Goal: Transaction & Acquisition: Purchase product/service

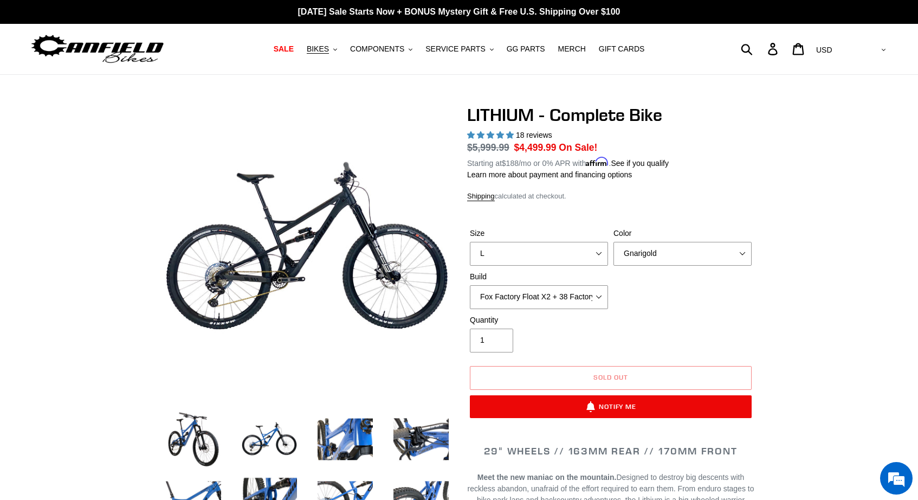
select select "L"
select select "highest-rating"
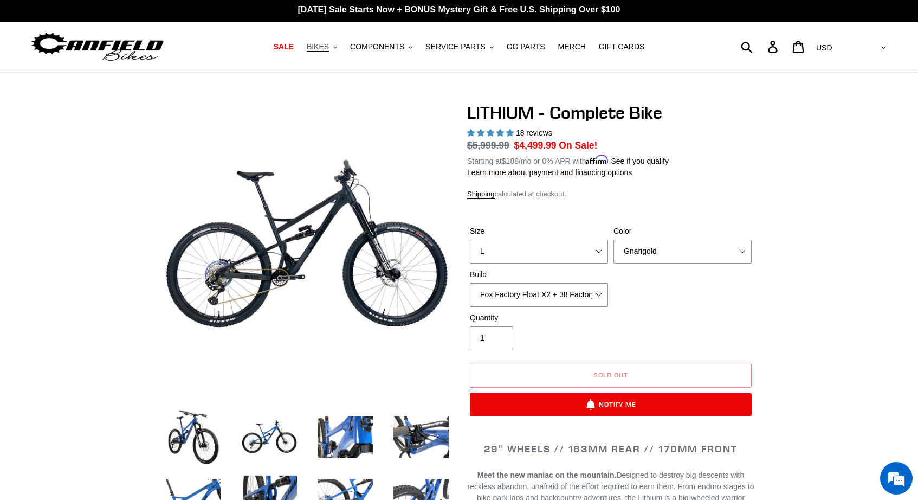
click at [329, 47] on span "BIKES" at bounding box center [318, 46] width 22 height 9
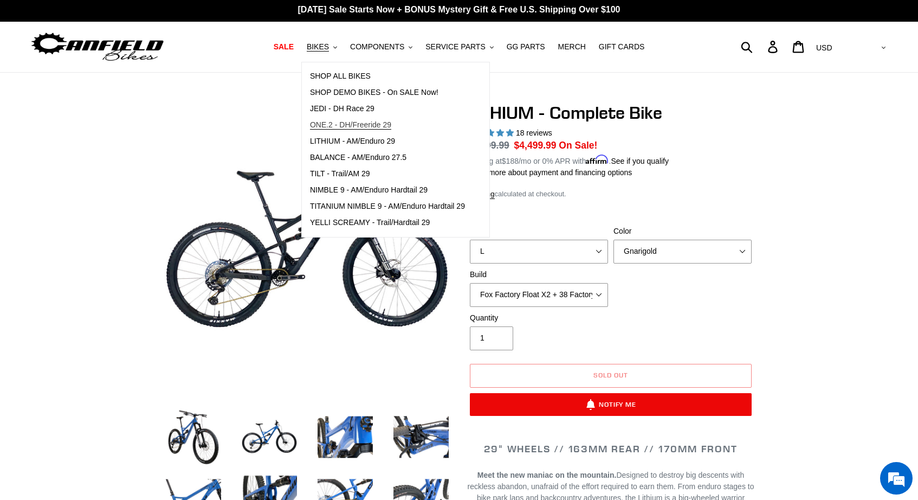
click at [382, 124] on span "ONE.2 - DH/Freeride 29" at bounding box center [350, 124] width 81 height 9
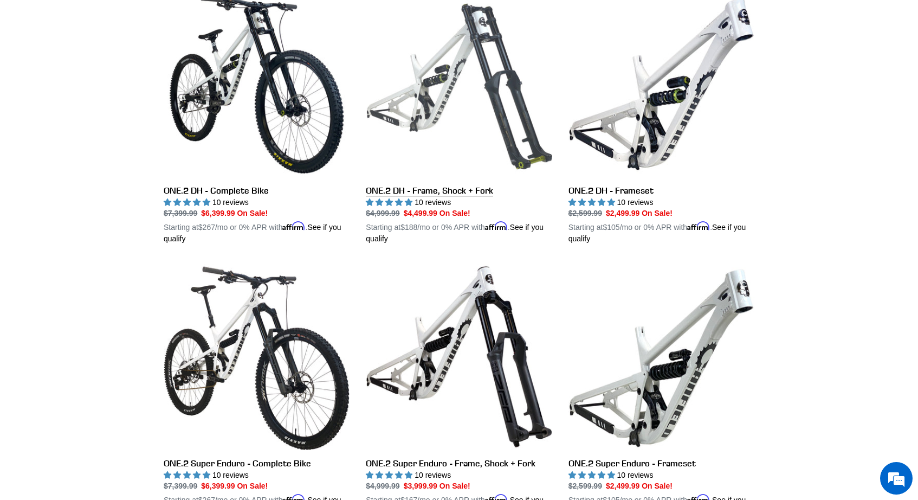
scroll to position [326, 0]
click at [460, 186] on link "ONE.2 DH - Frame, Shock + Fork" at bounding box center [459, 118] width 186 height 254
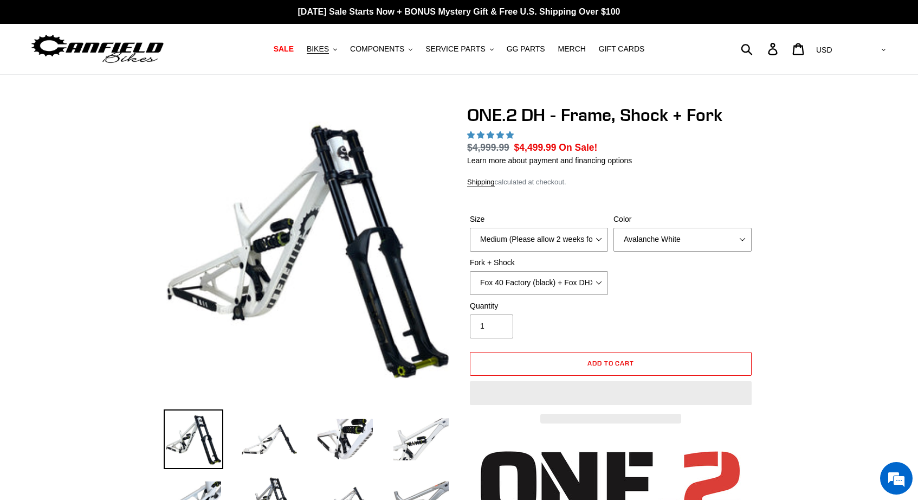
select select "highest-rating"
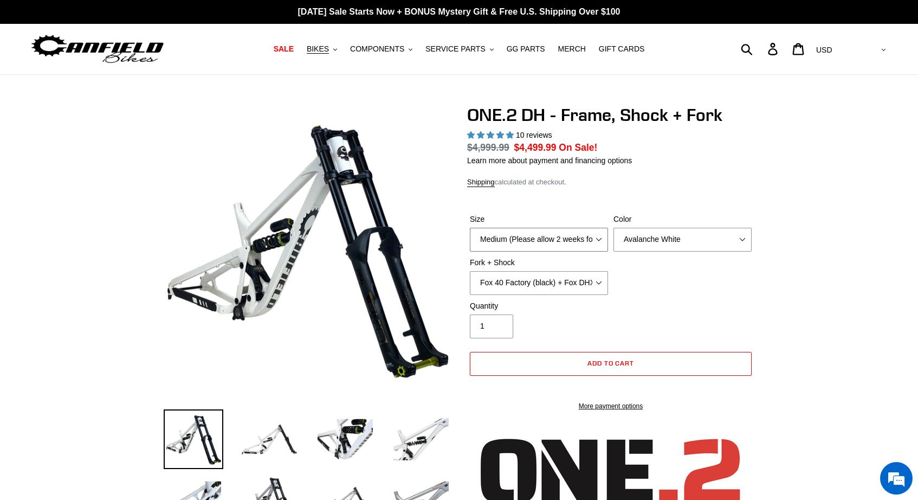
click at [597, 237] on select "Medium (Please allow 2 weeks for delivery) Large (Sold Out)" at bounding box center [539, 240] width 138 height 24
select select "Large (Sold Out)"
click at [470, 228] on select "Medium (Please allow 2 weeks for delivery) Large (Sold Out)" at bounding box center [539, 240] width 138 height 24
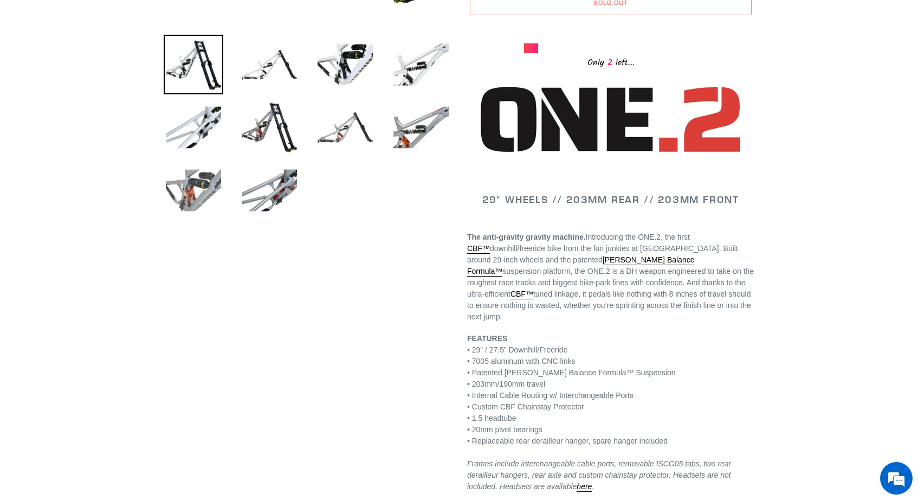
click at [206, 184] on img at bounding box center [194, 190] width 60 height 60
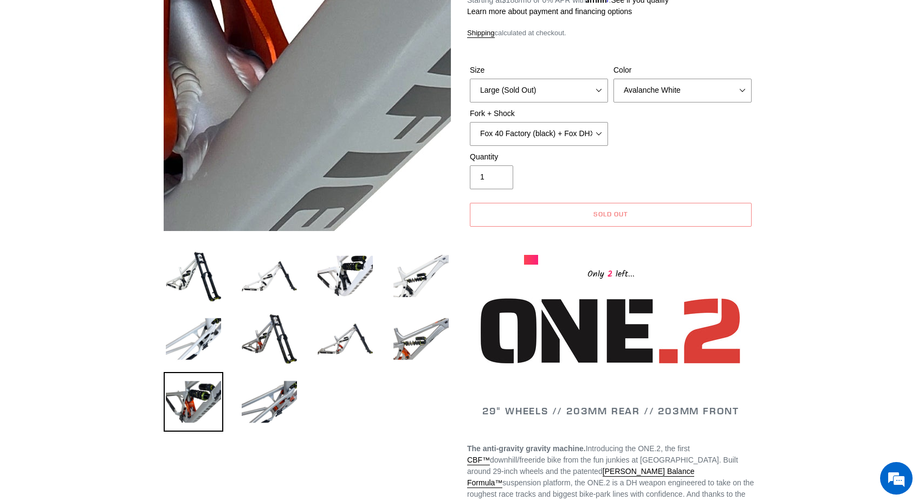
scroll to position [161, 0]
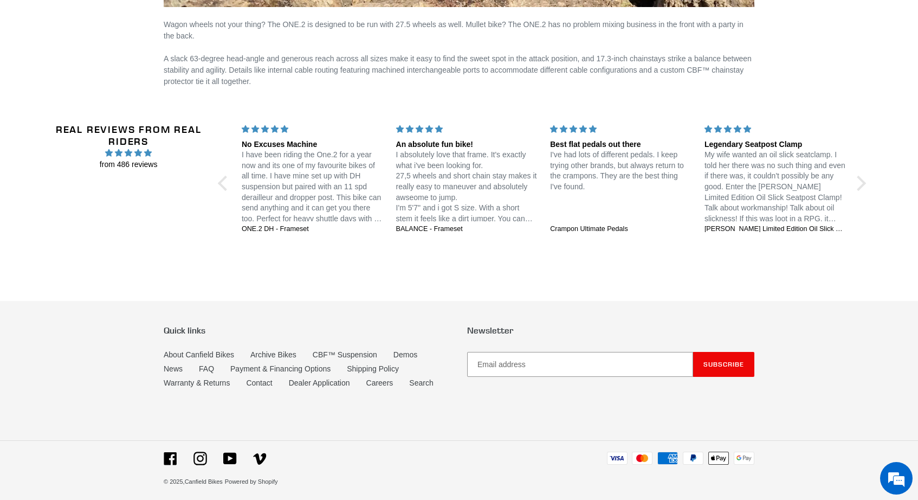
scroll to position [1946, 0]
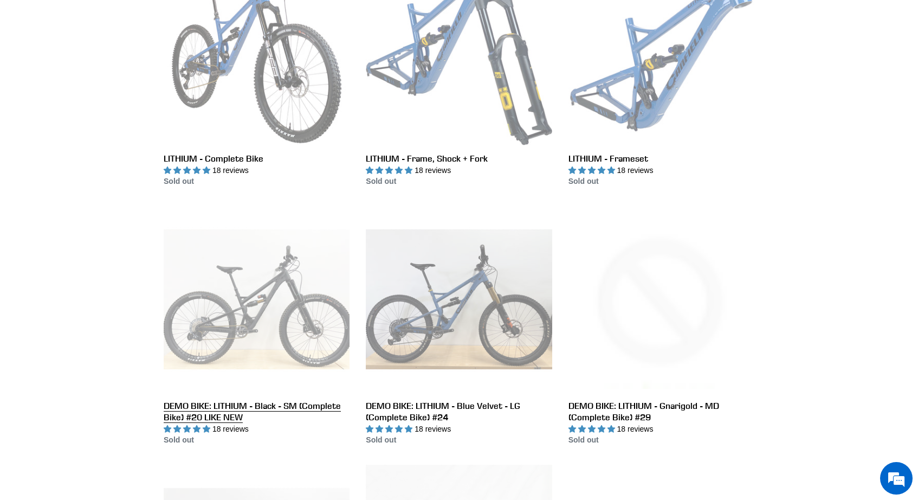
scroll to position [355, 0]
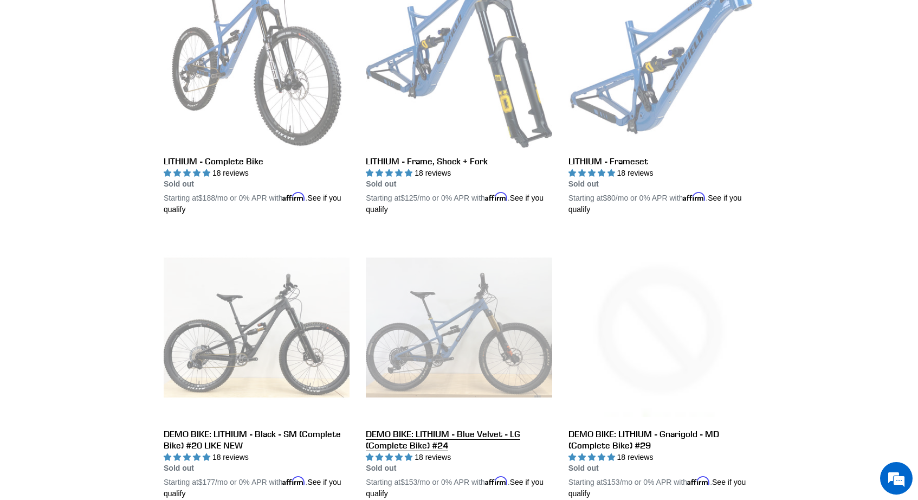
click at [486, 438] on link "DEMO BIKE: LITHIUM - Blue Velvet - LG (Complete Bike) #24" at bounding box center [459, 366] width 186 height 265
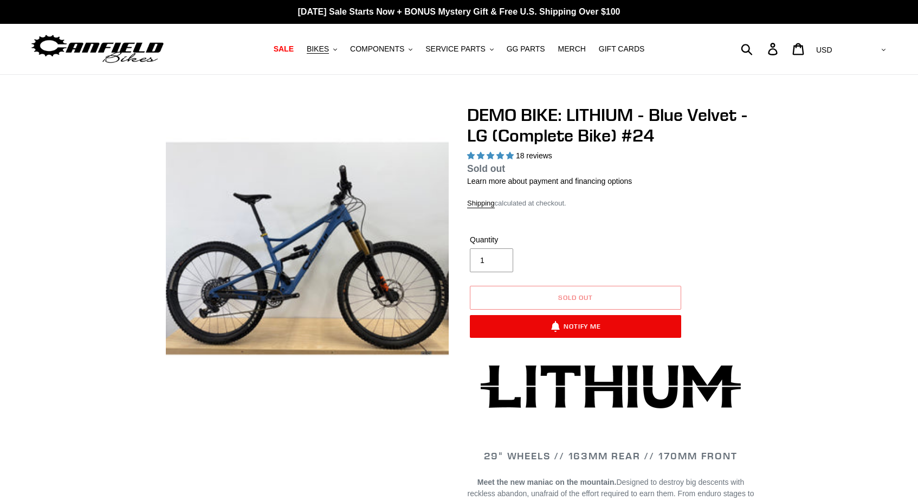
select select "highest-rating"
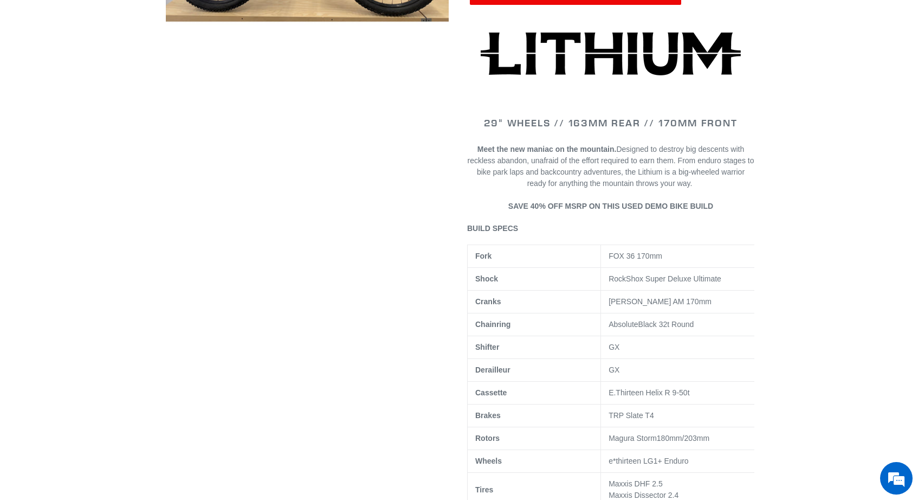
scroll to position [332, 0]
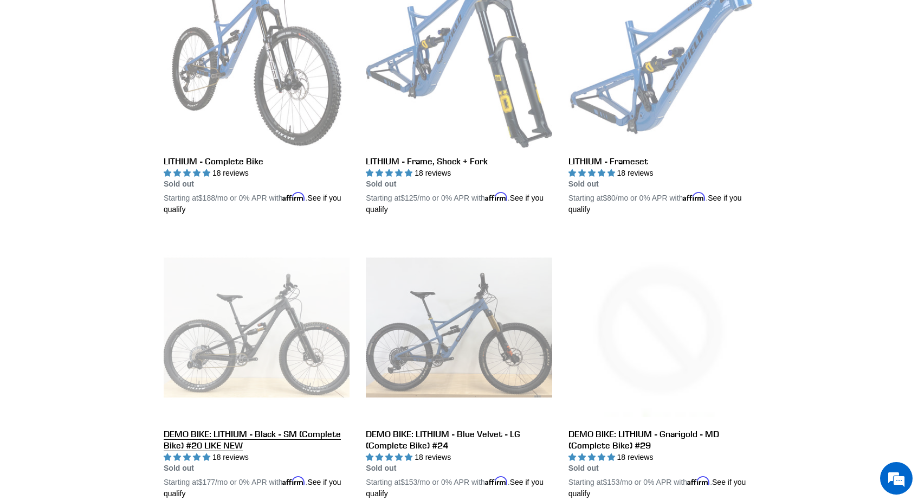
scroll to position [219, 0]
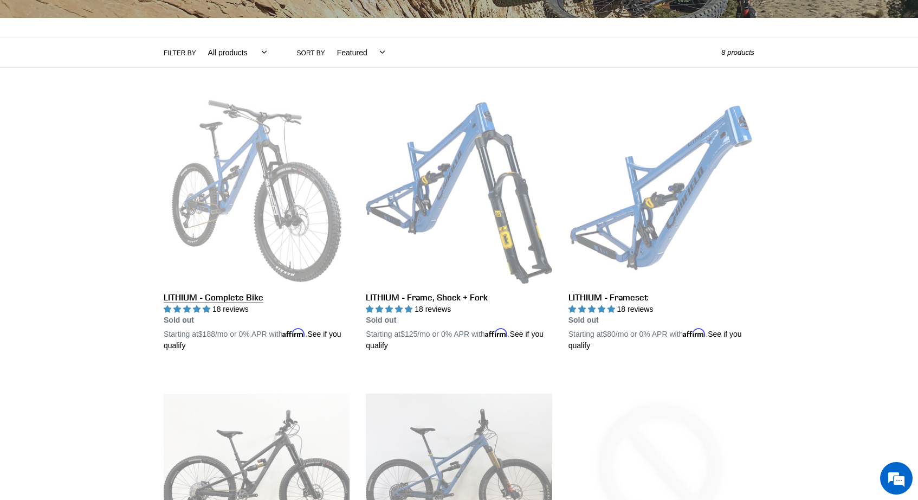
click at [320, 253] on link "LITHIUM - Complete Bike" at bounding box center [257, 225] width 186 height 254
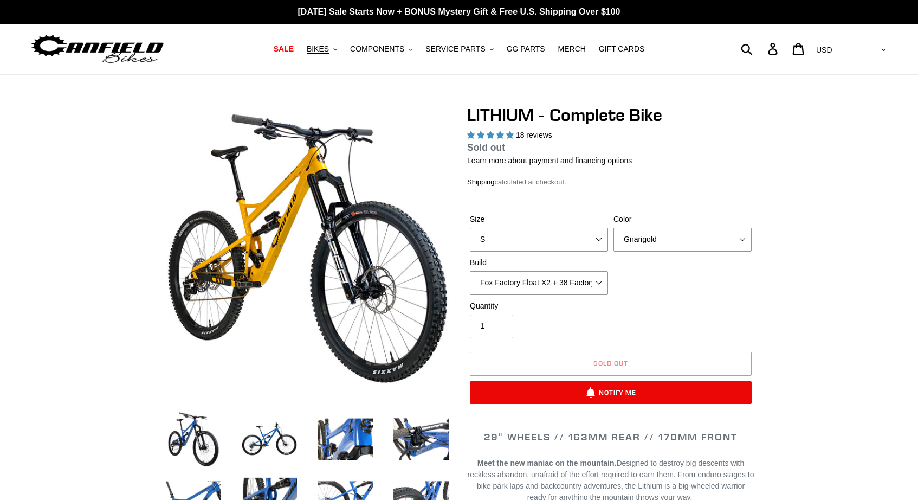
select select "highest-rating"
click at [581, 292] on select "Fox Factory Float X2 + 38 Factory Grip 2 170 + SRAM GX Fox Factory Float X2 + 3…" at bounding box center [539, 283] width 138 height 24
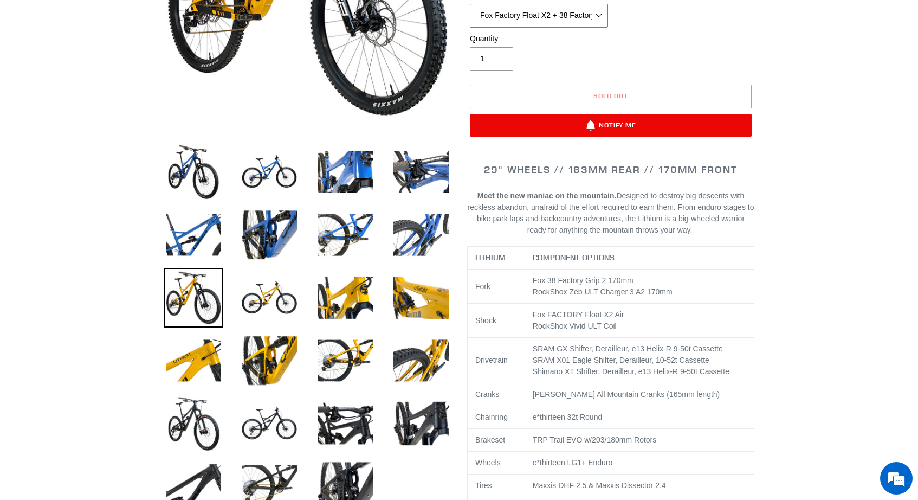
scroll to position [278, 0]
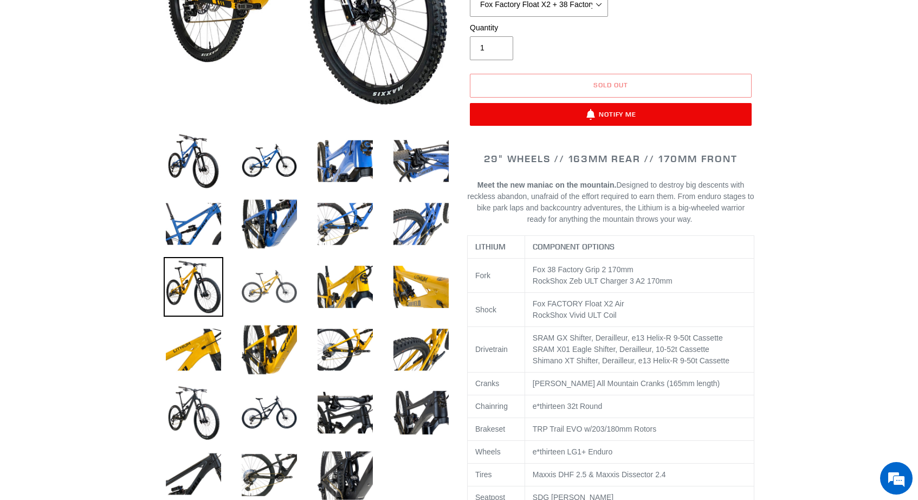
click at [274, 283] on img at bounding box center [270, 287] width 60 height 60
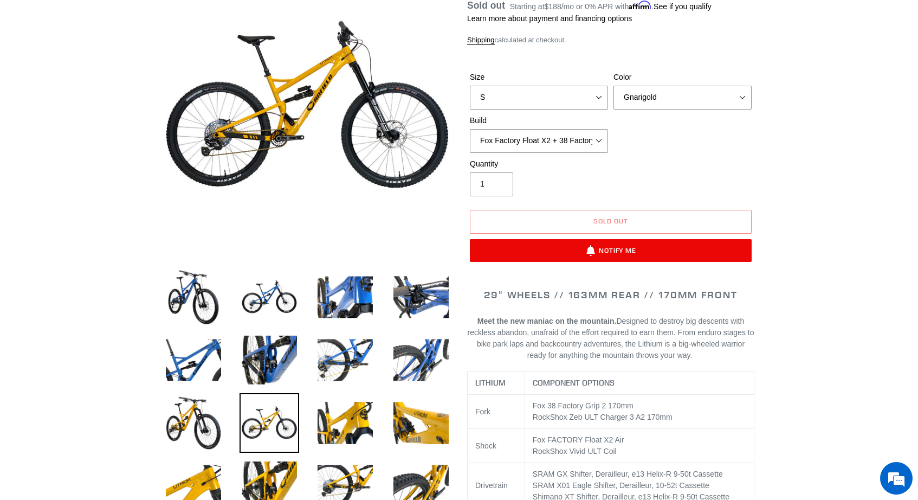
scroll to position [135, 0]
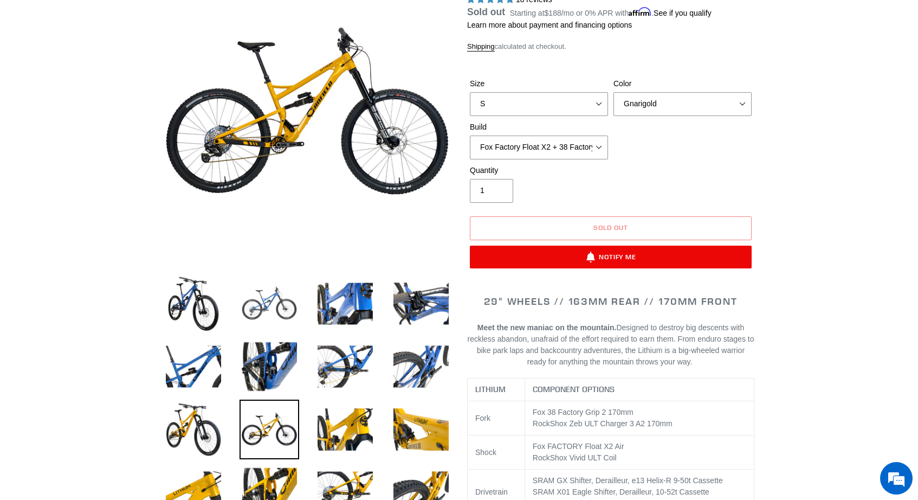
click at [255, 288] on img at bounding box center [270, 304] width 60 height 60
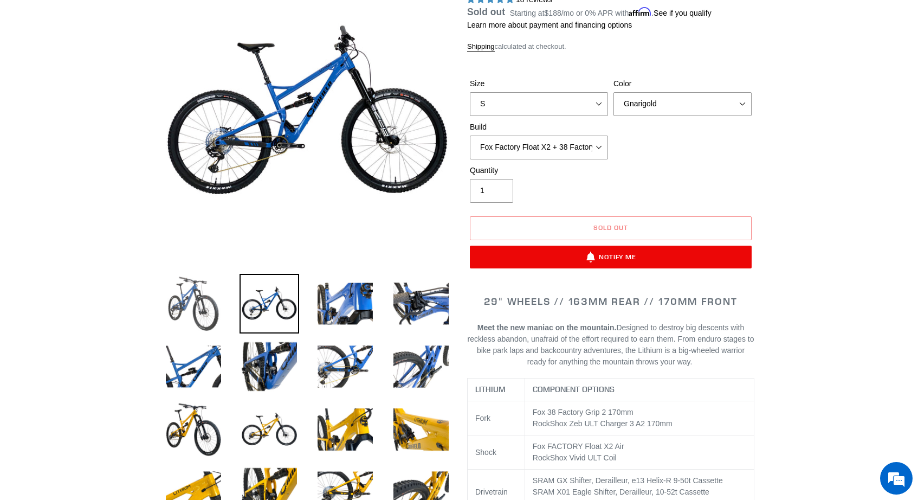
click at [204, 305] on img at bounding box center [194, 304] width 60 height 60
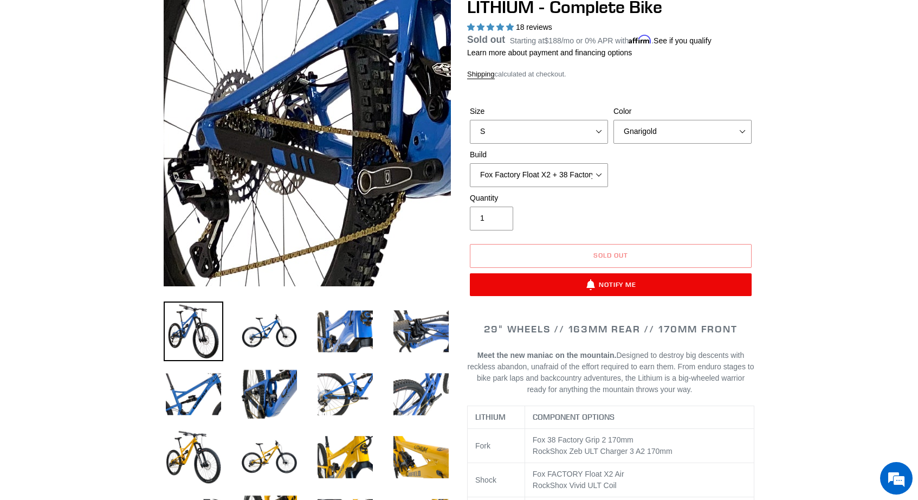
scroll to position [98, 0]
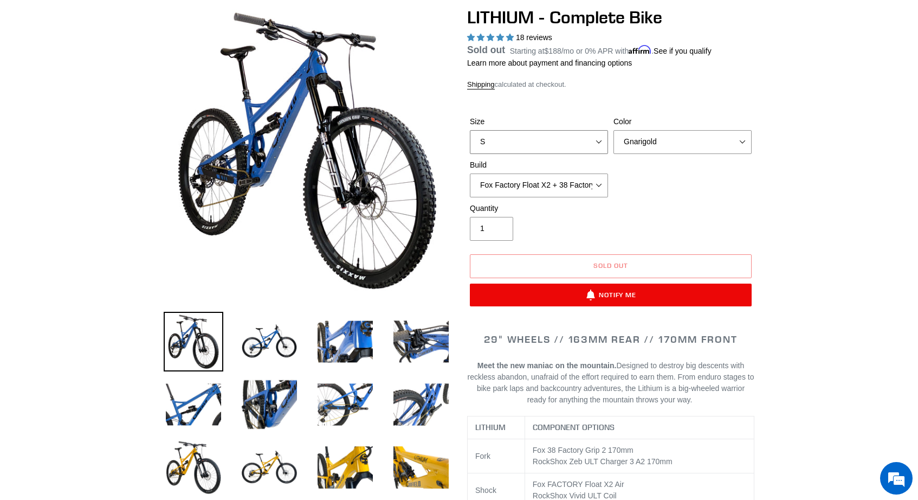
click at [526, 147] on select "S M L XL" at bounding box center [539, 142] width 138 height 24
select select "L"
click at [470, 143] on select "S M L XL" at bounding box center [539, 142] width 138 height 24
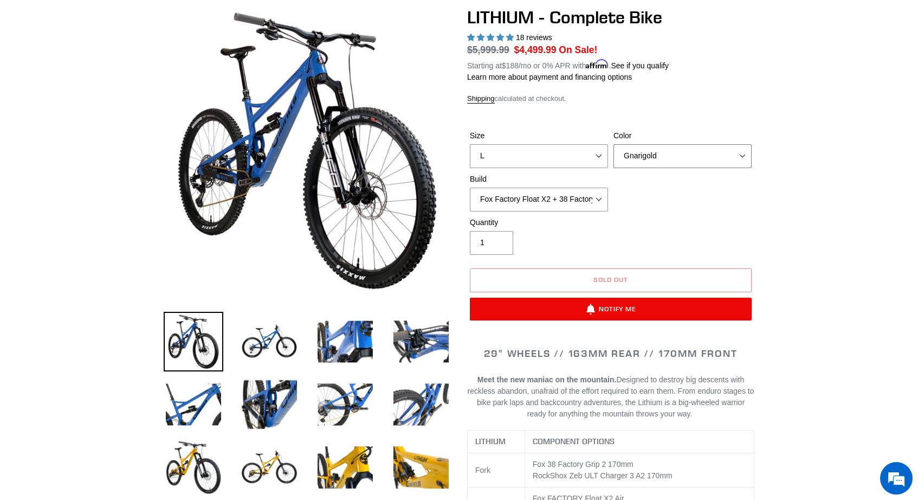
click at [640, 156] on select "Gnarigold Blue Velvet Stealth Black" at bounding box center [682, 156] width 138 height 24
click at [323, 353] on img at bounding box center [345, 342] width 60 height 60
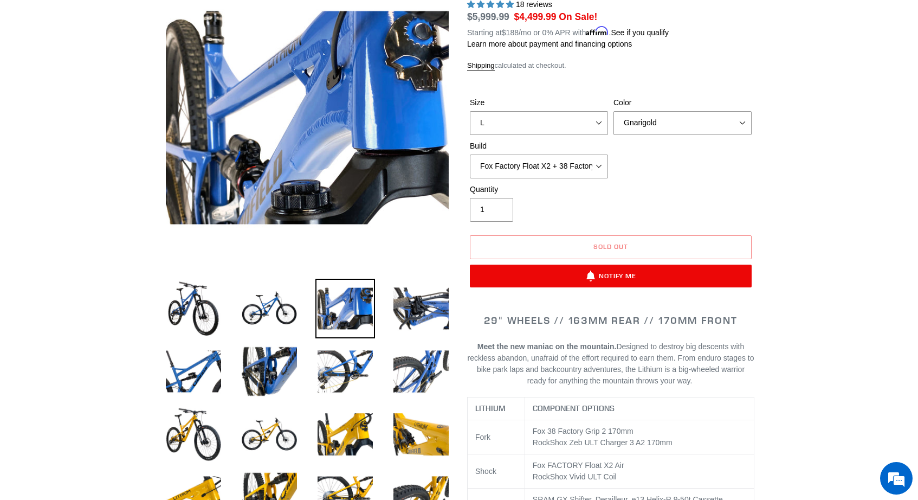
scroll to position [131, 0]
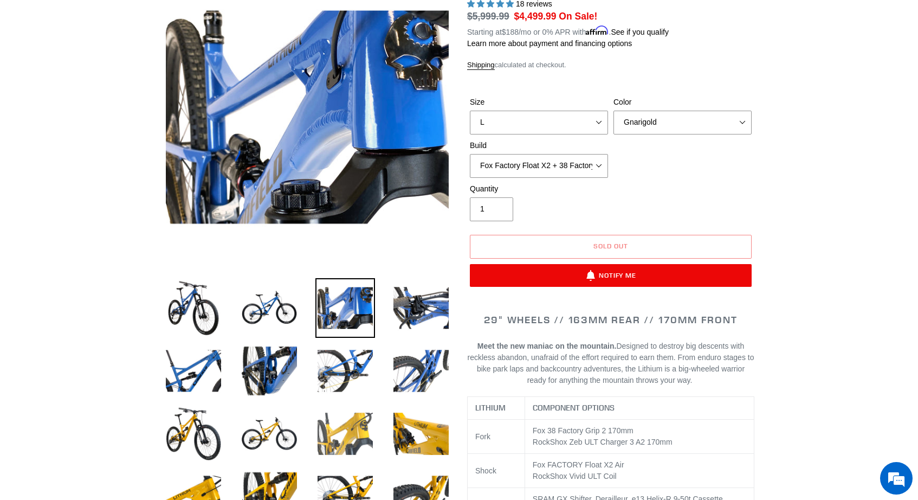
click at [344, 417] on img at bounding box center [345, 434] width 60 height 60
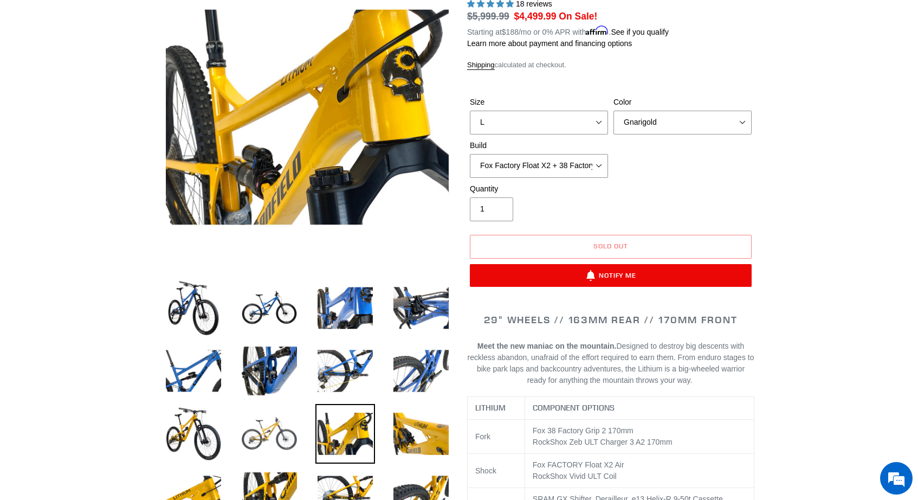
click at [290, 429] on img at bounding box center [270, 434] width 60 height 60
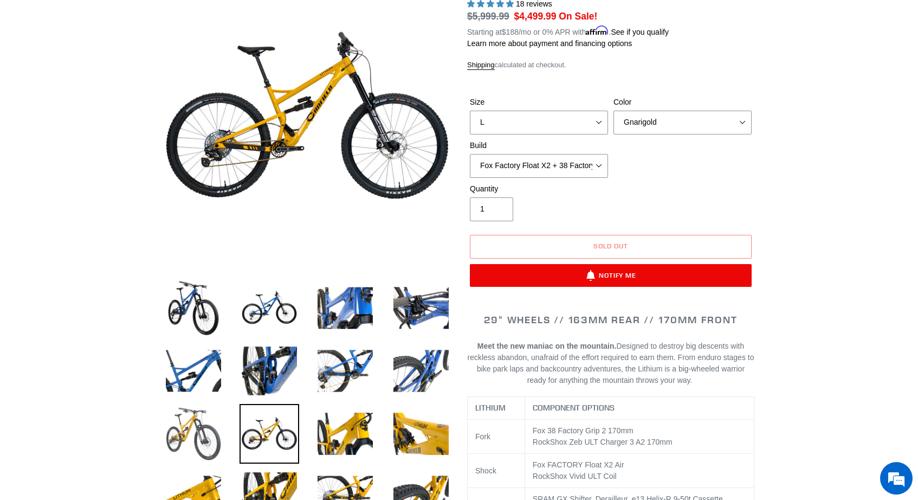
click at [194, 436] on img at bounding box center [194, 434] width 60 height 60
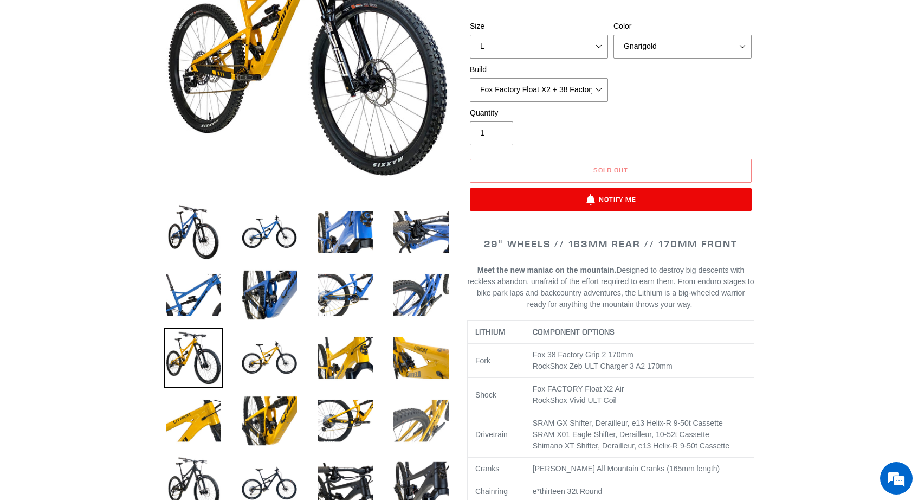
scroll to position [216, 0]
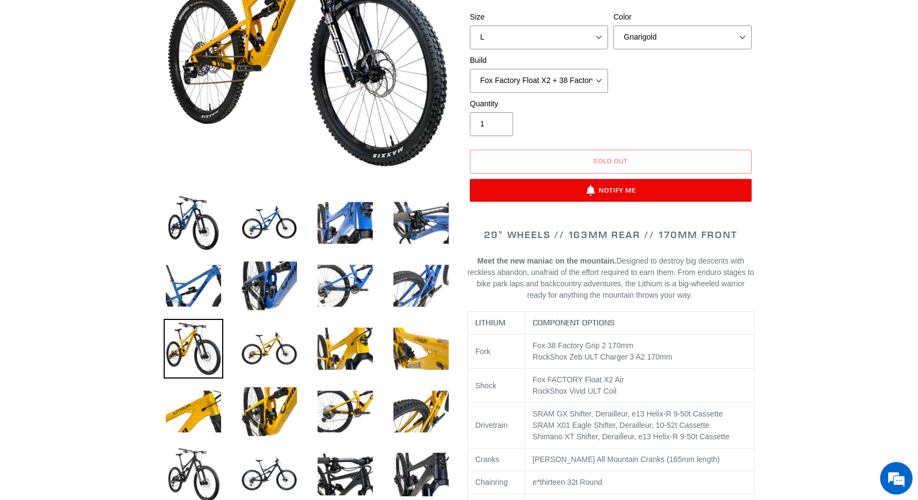
click at [300, 474] on li at bounding box center [337, 476] width 76 height 63
click at [274, 466] on img at bounding box center [270, 474] width 60 height 60
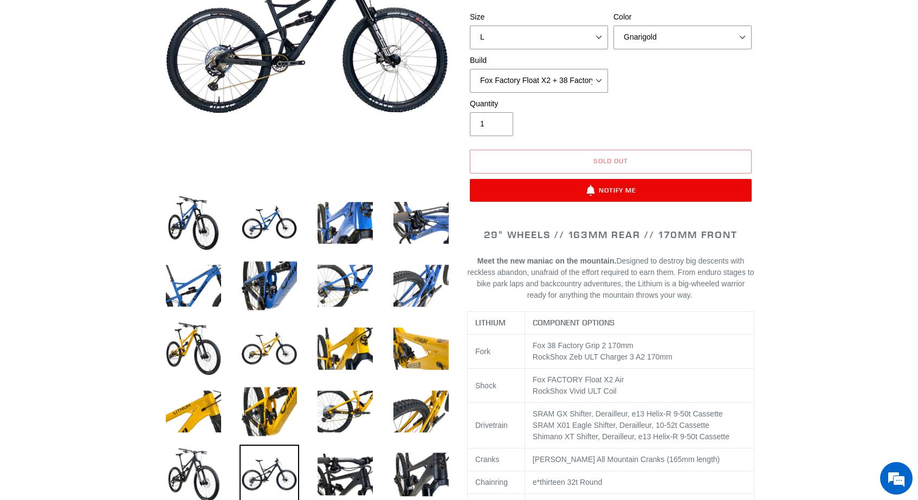
click at [310, 471] on li at bounding box center [337, 476] width 76 height 63
click at [326, 470] on img at bounding box center [345, 474] width 60 height 60
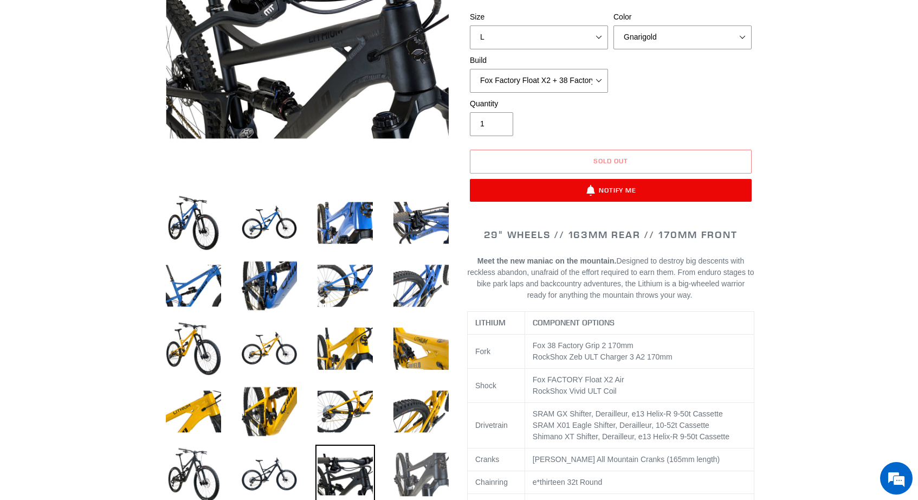
click at [444, 489] on img at bounding box center [421, 474] width 60 height 60
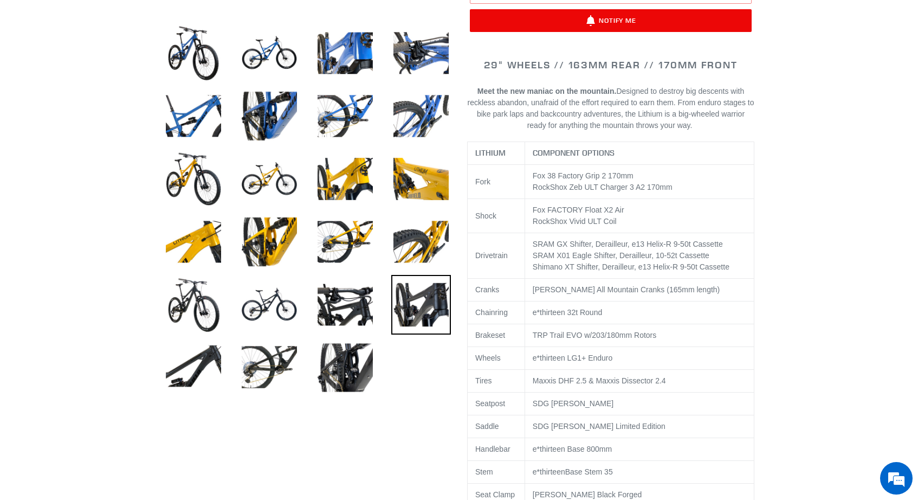
scroll to position [386, 0]
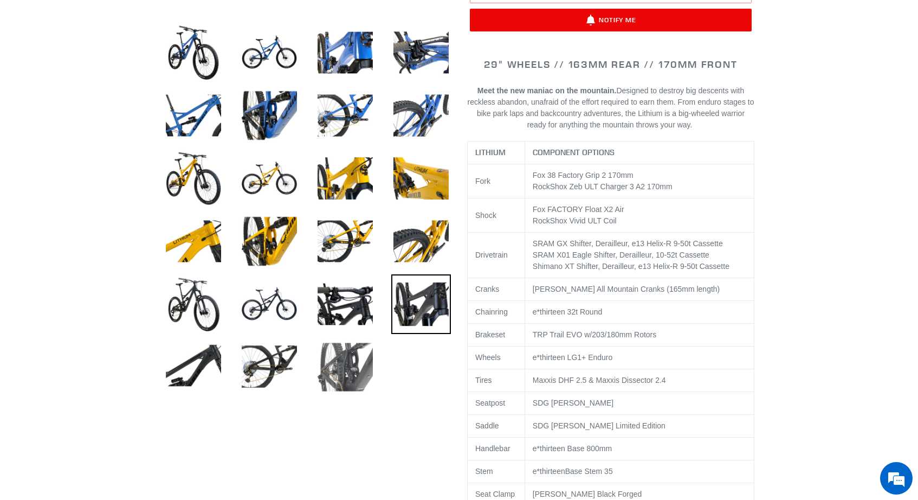
click at [333, 370] on img at bounding box center [345, 367] width 60 height 60
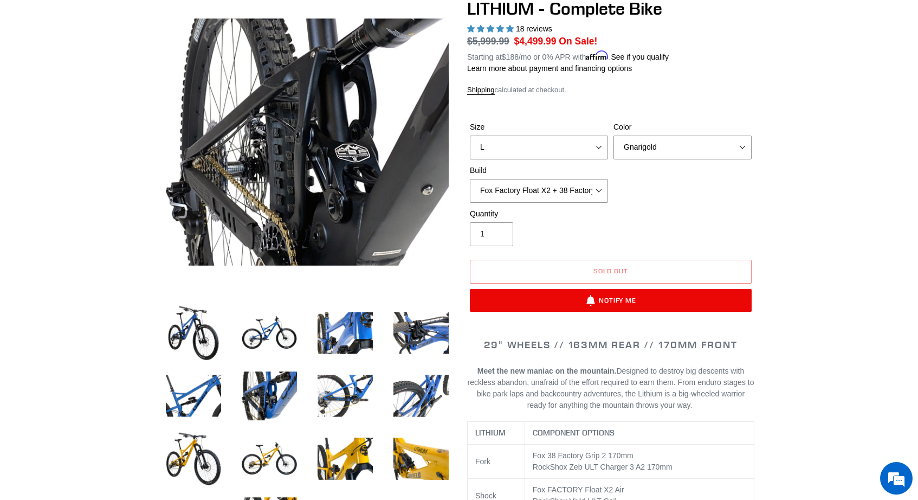
scroll to position [0, 0]
